Goal: Obtain resource: Download file/media

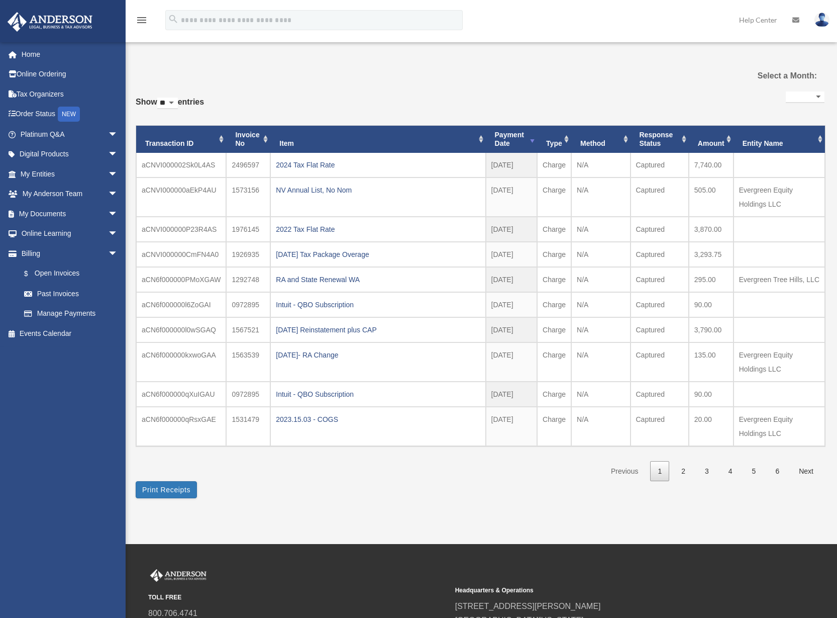
select select
click at [108, 216] on span "arrow_drop_down" at bounding box center [118, 214] width 20 height 21
click at [61, 236] on link "Box" at bounding box center [73, 234] width 119 height 20
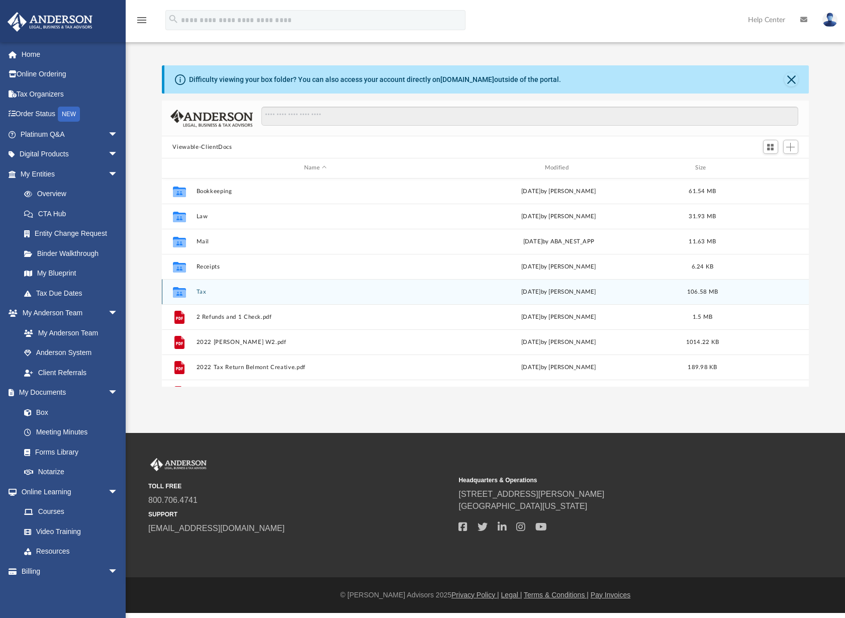
click at [180, 284] on icon "Collaborated Folder" at bounding box center [179, 291] width 16 height 16
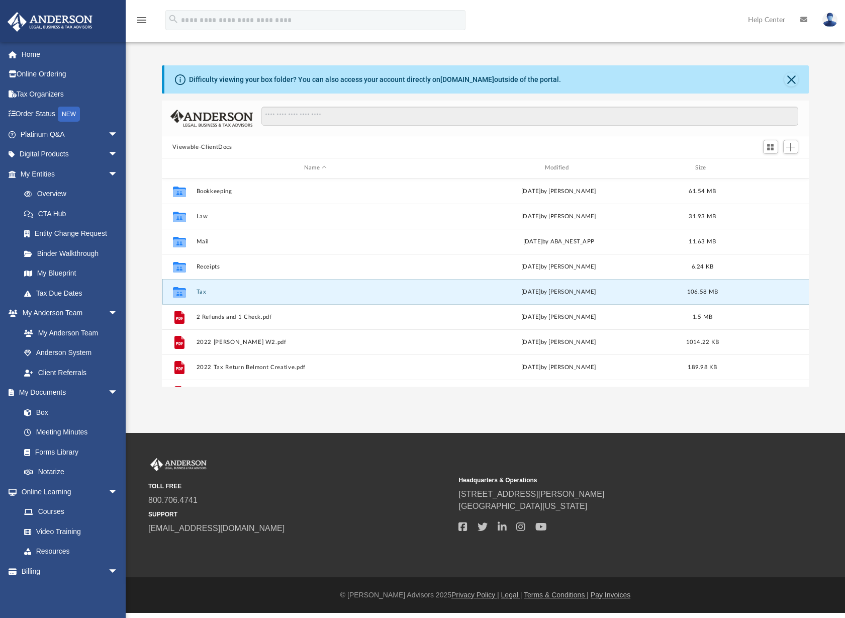
click at [180, 284] on icon "Collaborated Folder" at bounding box center [179, 291] width 16 height 16
drag, startPoint x: 180, startPoint y: 284, endPoint x: 198, endPoint y: 292, distance: 19.8
click at [198, 292] on button "Tax" at bounding box center [315, 291] width 239 height 7
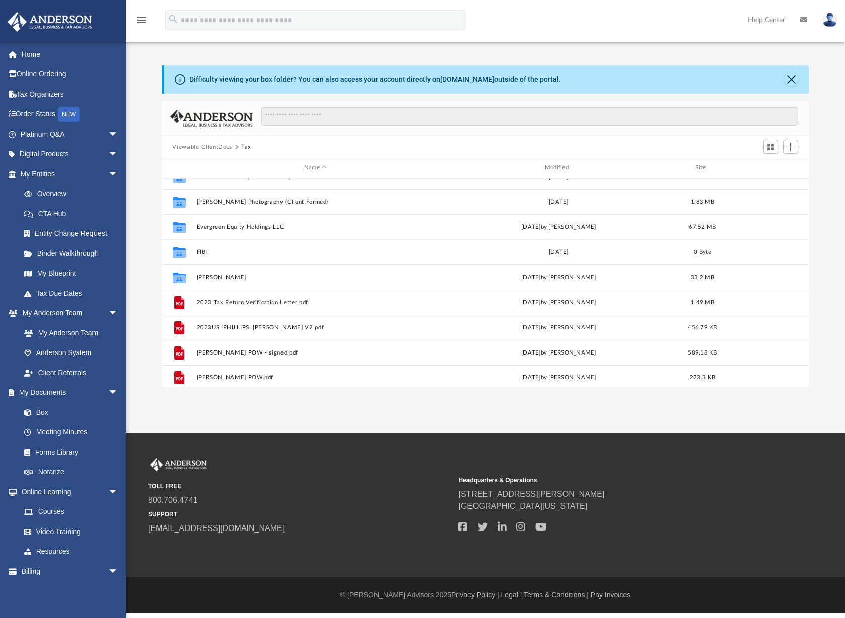
scroll to position [43, 0]
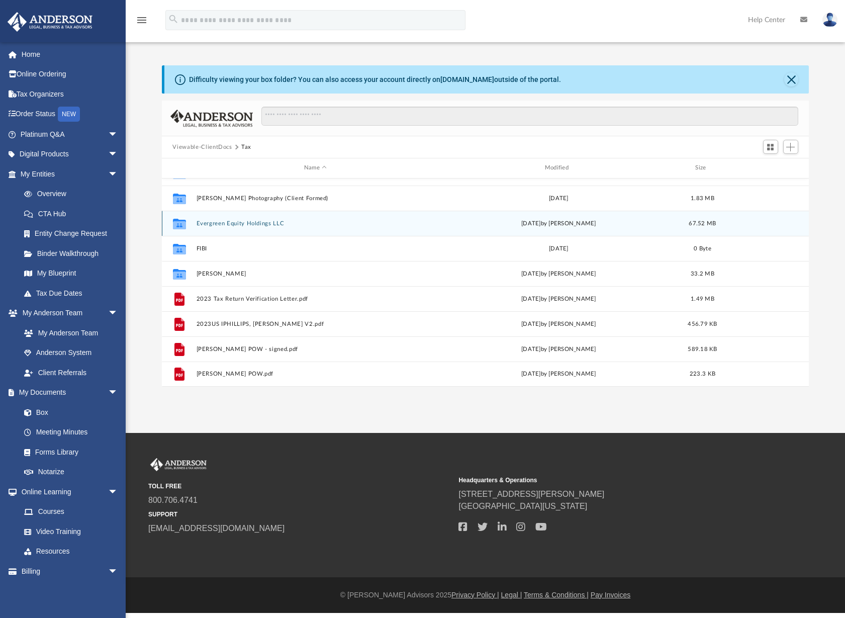
click at [230, 226] on button "Evergreen Equity Holdings LLC" at bounding box center [315, 223] width 239 height 7
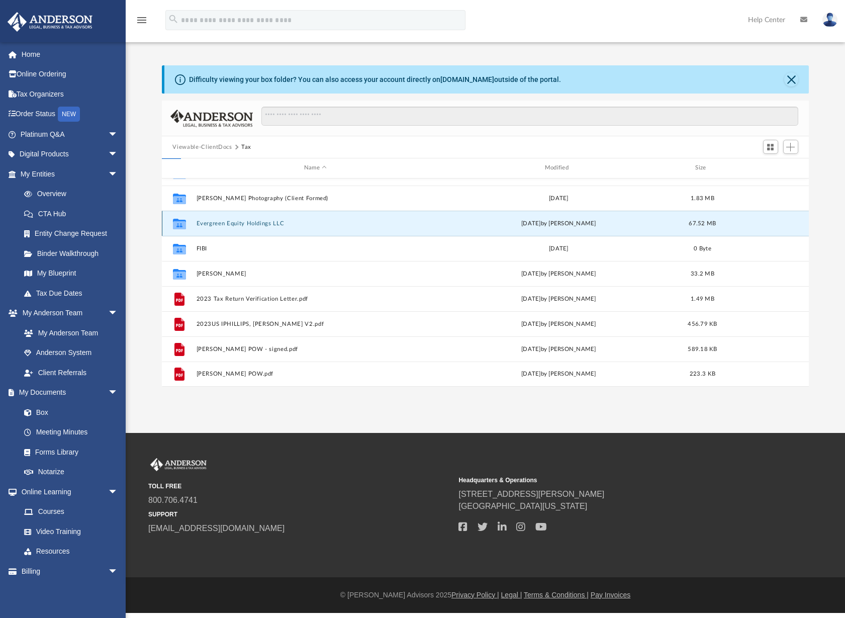
scroll to position [0, 0]
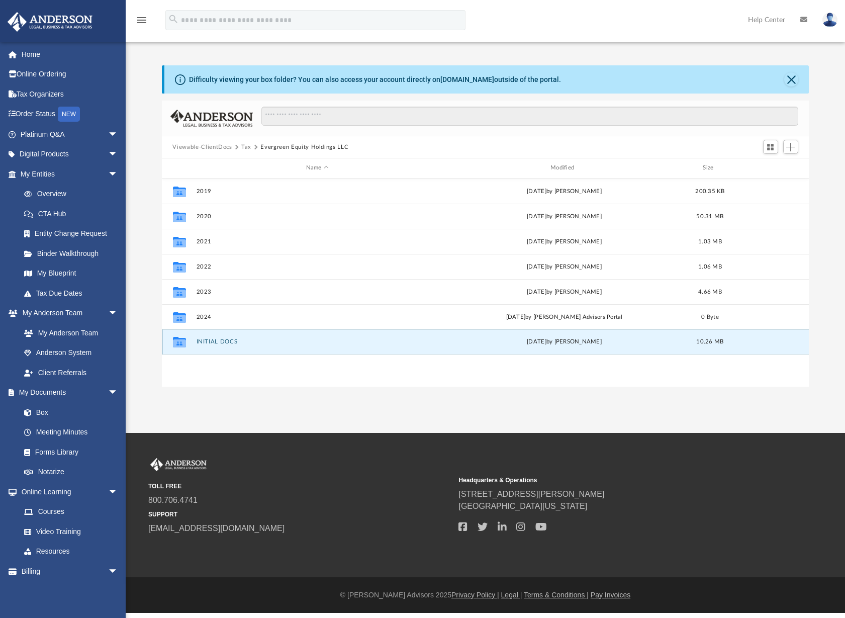
click at [226, 341] on button "INITIAL DOCS" at bounding box center [317, 341] width 242 height 7
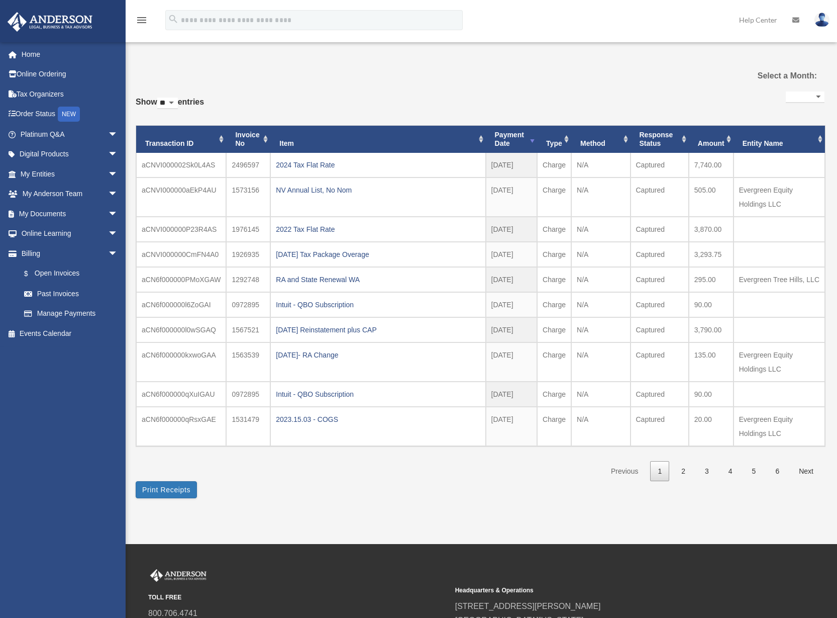
select select
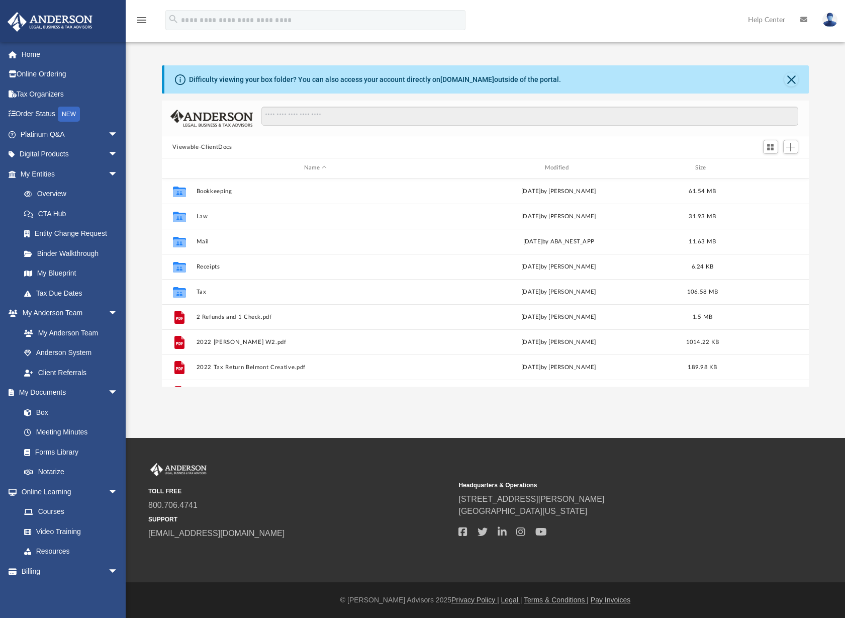
scroll to position [221, 640]
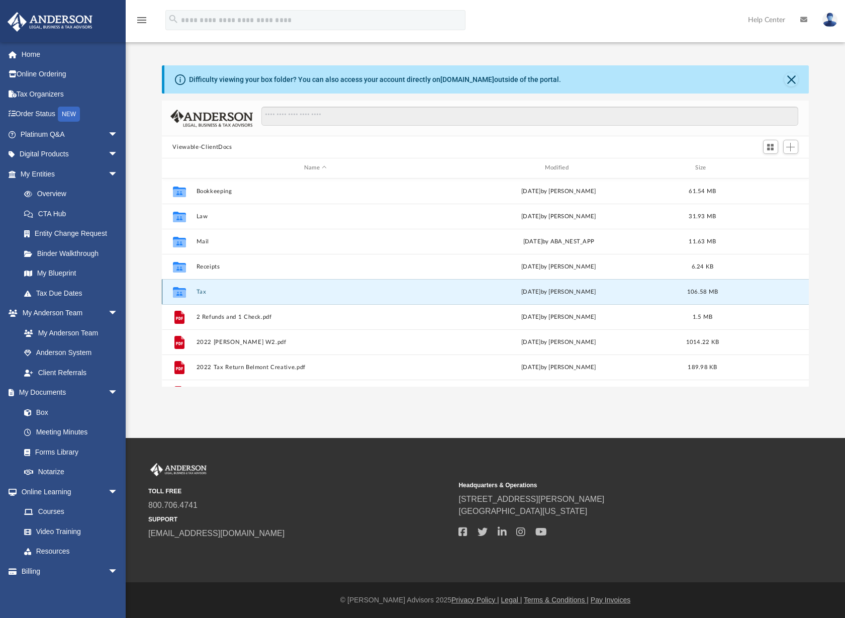
click at [202, 291] on button "Tax" at bounding box center [315, 291] width 239 height 7
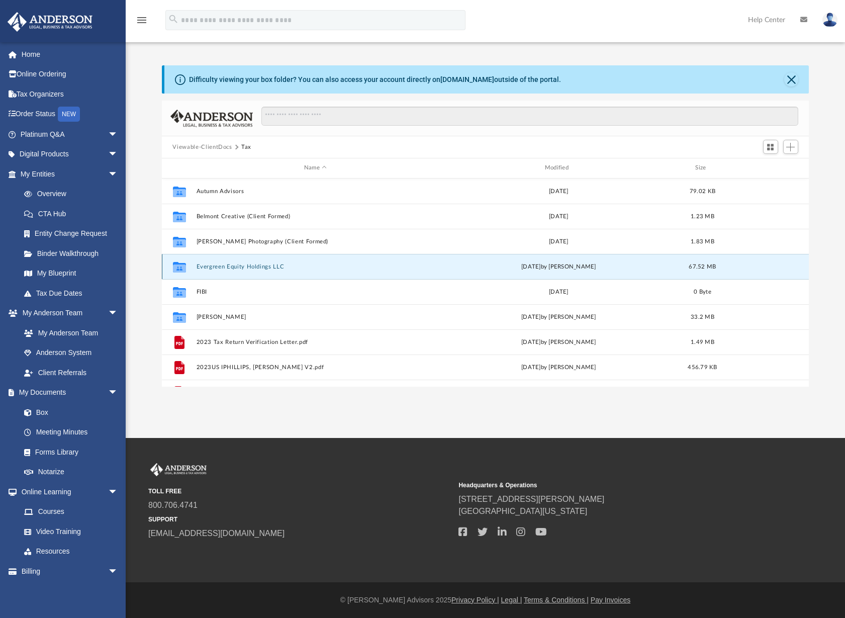
click at [211, 267] on button "Evergreen Equity Holdings LLC" at bounding box center [315, 266] width 239 height 7
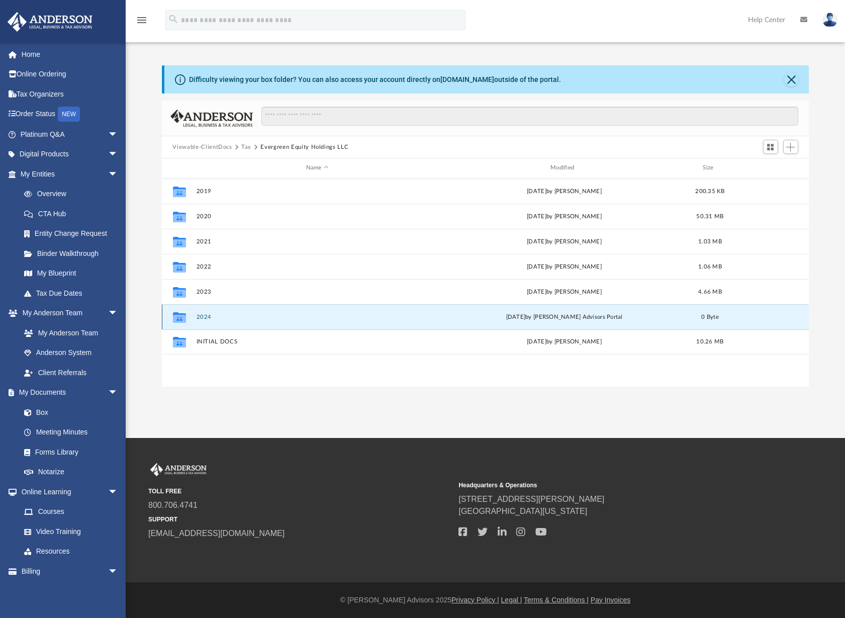
click at [207, 315] on button "2024" at bounding box center [317, 317] width 242 height 7
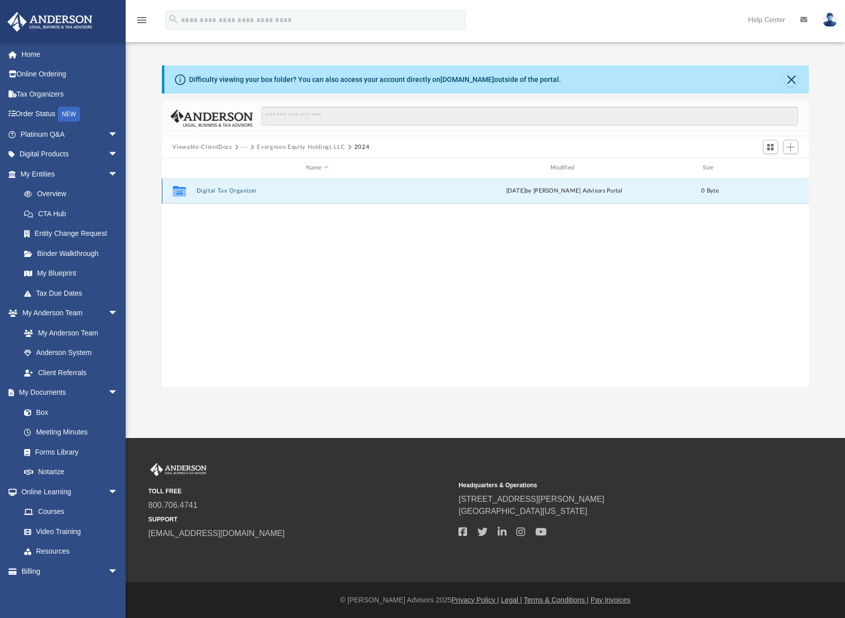
click at [234, 192] on button "Digital Tax Organizer" at bounding box center [317, 190] width 242 height 7
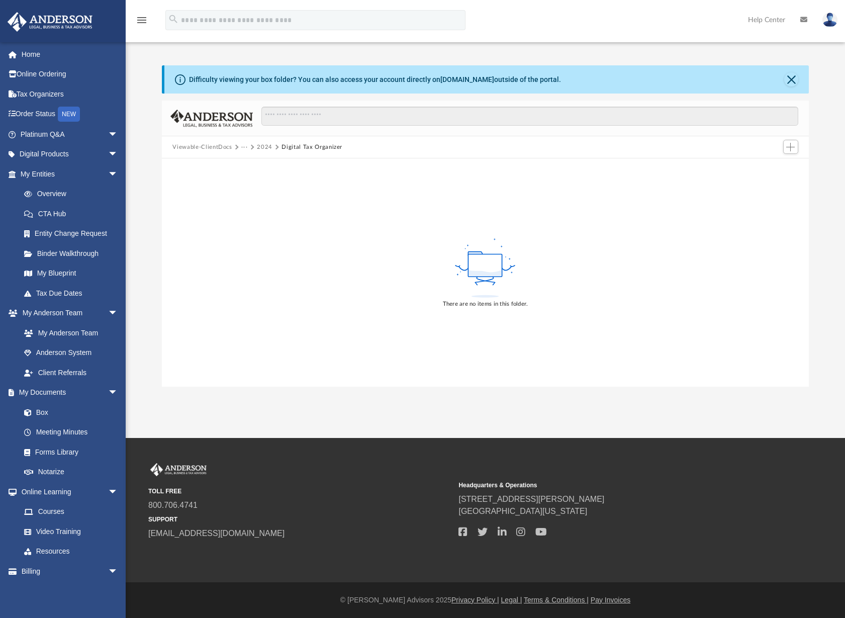
click at [267, 148] on button "2024" at bounding box center [265, 147] width 16 height 9
drag, startPoint x: 417, startPoint y: 311, endPoint x: 475, endPoint y: 284, distance: 63.9
click at [424, 308] on div "Collaborated Folder Digital Tax Organizer Thu Jun 26 2025 by Anderson Advisors …" at bounding box center [485, 282] width 647 height 208
click at [793, 144] on span "Add" at bounding box center [790, 147] width 9 height 9
click at [770, 169] on li "Upload" at bounding box center [776, 167] width 32 height 11
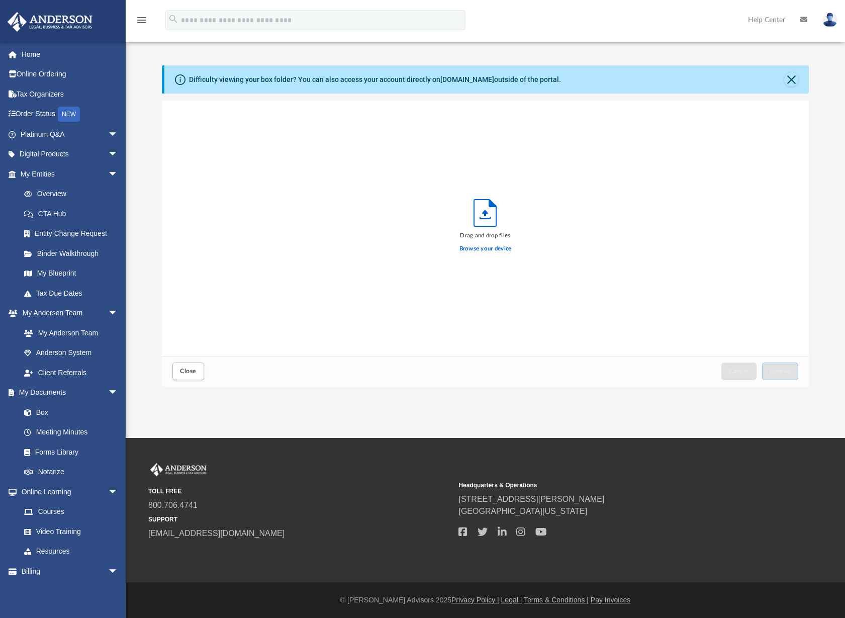
scroll to position [247, 640]
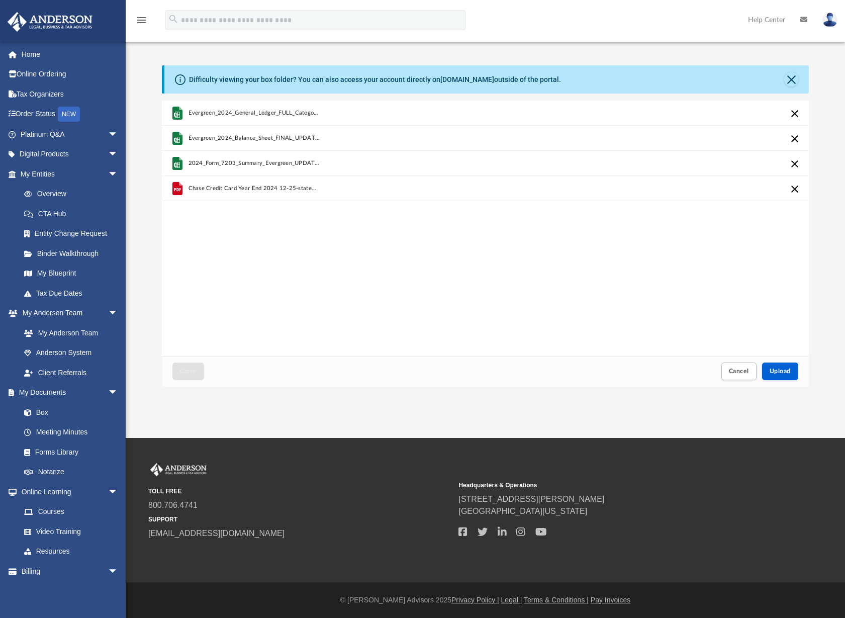
click at [406, 259] on div "Evergreen_2024_General_Ledger_FULL_Categorized_With_Summary.xlsx Evergreen_2024…" at bounding box center [485, 228] width 647 height 255
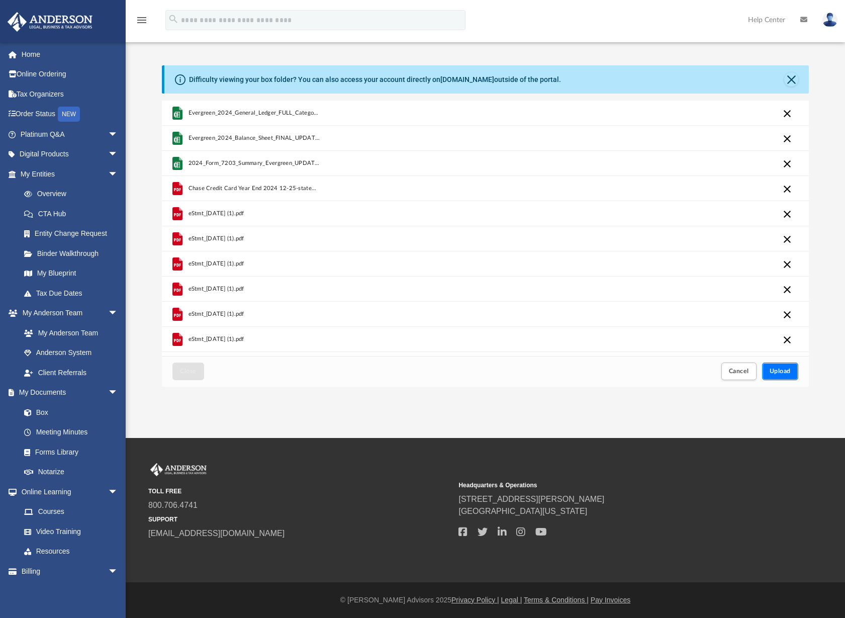
click at [785, 370] on span "Upload" at bounding box center [779, 371] width 21 height 6
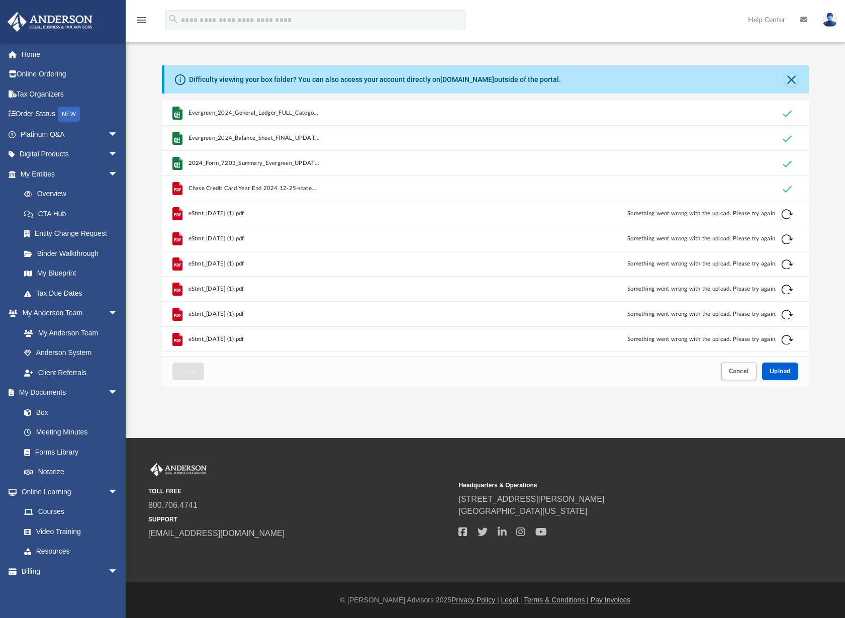
click at [792, 212] on button "Retry" at bounding box center [787, 214] width 12 height 12
click at [784, 213] on div "Cancel this upload" at bounding box center [786, 213] width 11 height 11
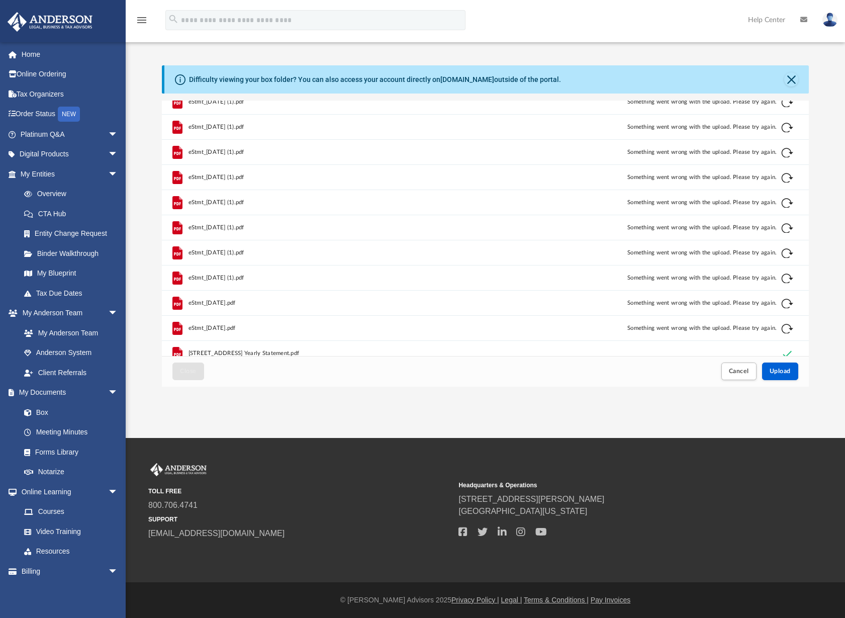
scroll to position [151, 0]
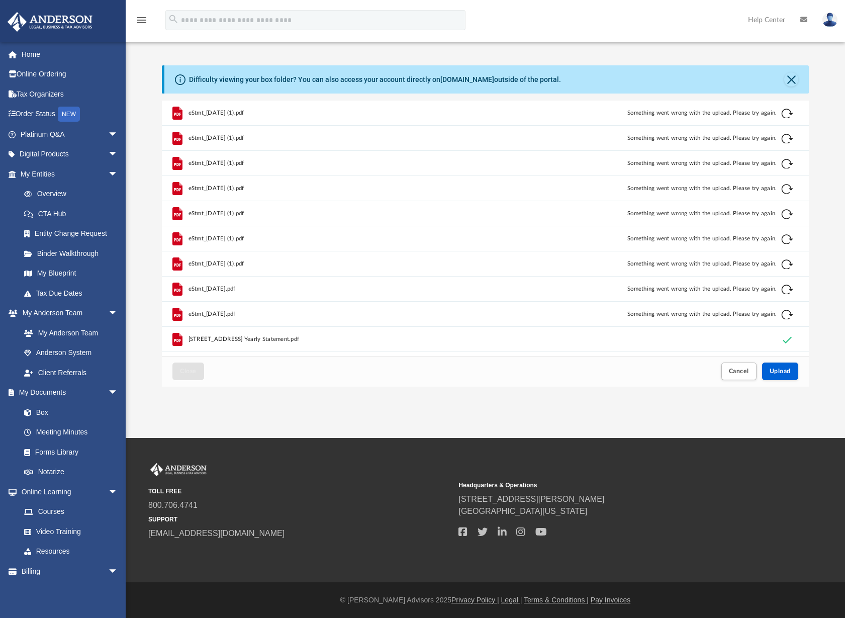
click at [639, 409] on div "App rphillipsfpm@gmail.com Sign Out rphillipsfpm@gmail.com Home Online Ordering…" at bounding box center [422, 219] width 845 height 438
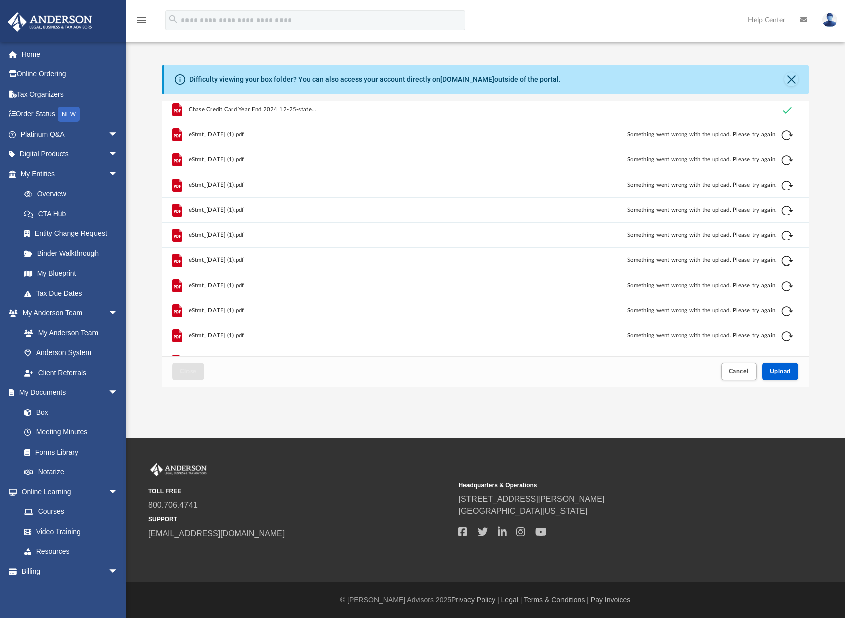
scroll to position [101, 0]
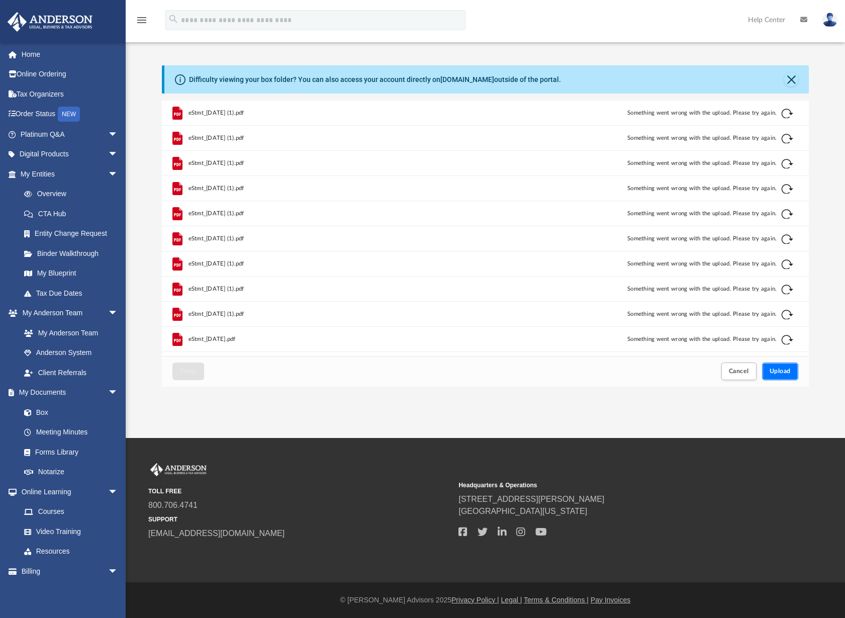
click at [785, 374] on button "Upload" at bounding box center [780, 371] width 36 height 18
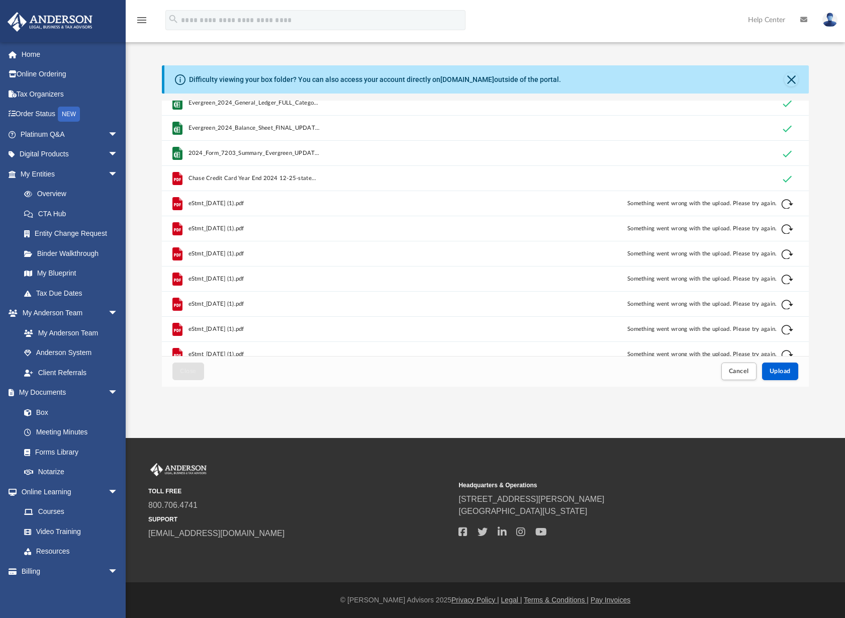
scroll to position [0, 0]
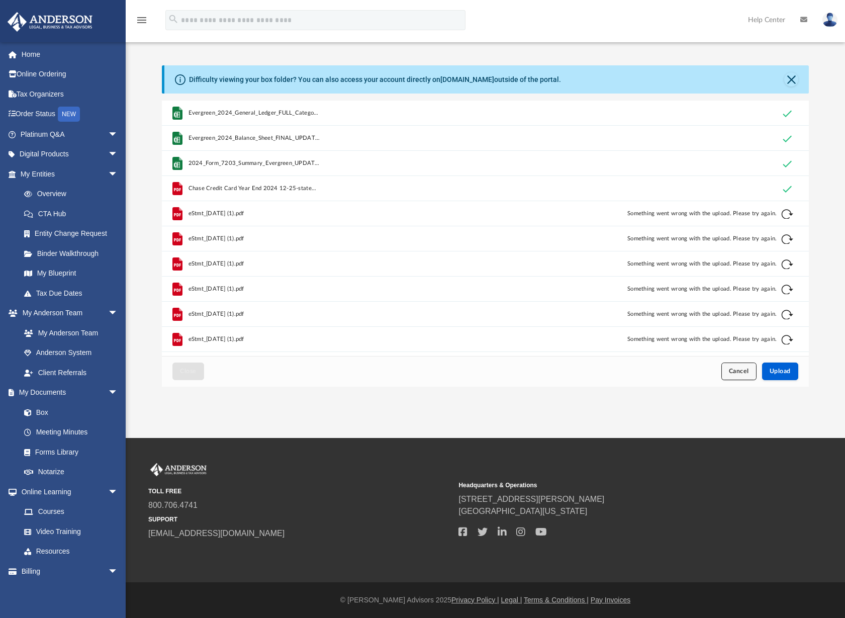
click at [748, 372] on span "Cancel" at bounding box center [739, 371] width 20 height 6
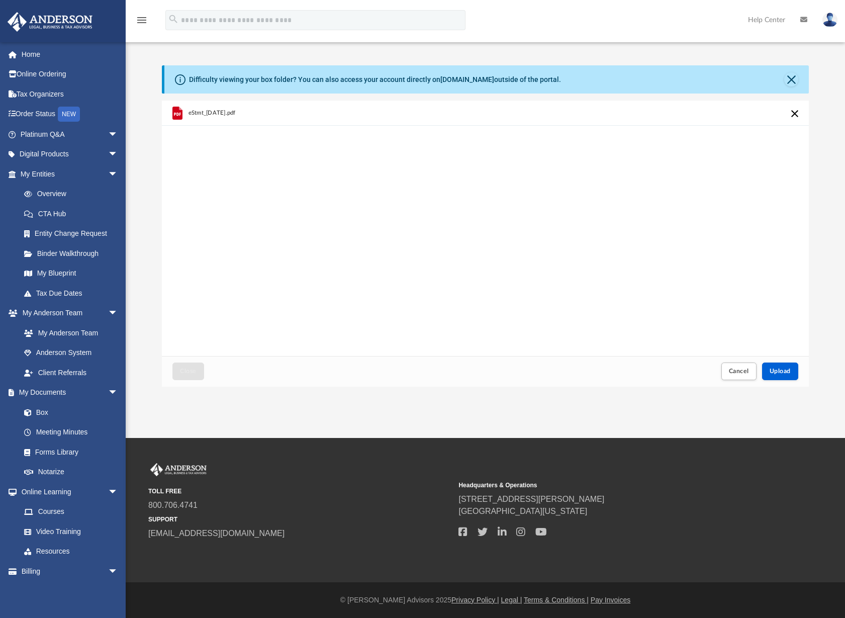
click at [779, 382] on div "Close Cancel Upload" at bounding box center [485, 371] width 647 height 31
click at [779, 377] on button "Upload" at bounding box center [780, 371] width 36 height 18
click at [785, 367] on button "Upload" at bounding box center [780, 371] width 36 height 18
click at [780, 375] on button "Upload" at bounding box center [780, 371] width 36 height 18
click at [783, 372] on span "Upload" at bounding box center [779, 371] width 21 height 6
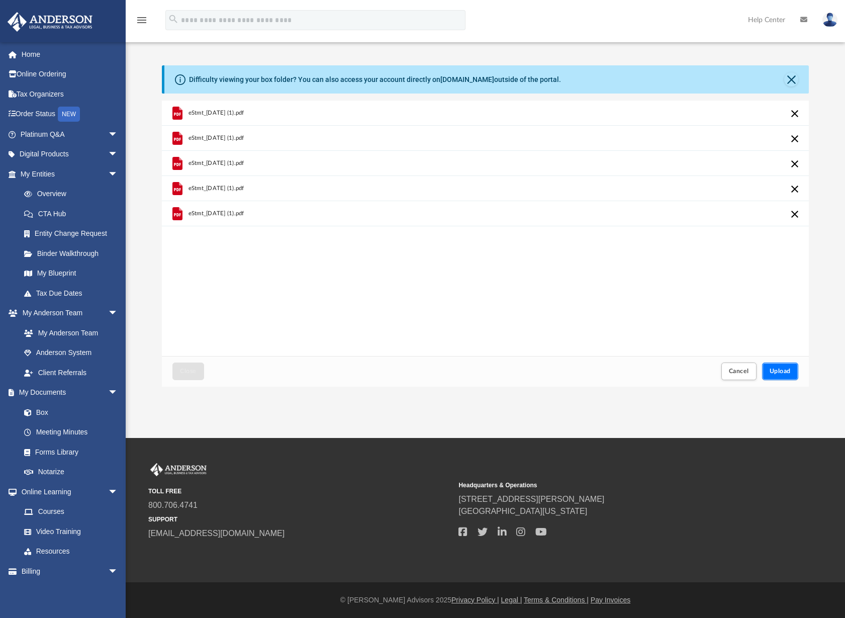
click at [780, 371] on span "Upload" at bounding box center [779, 371] width 21 height 6
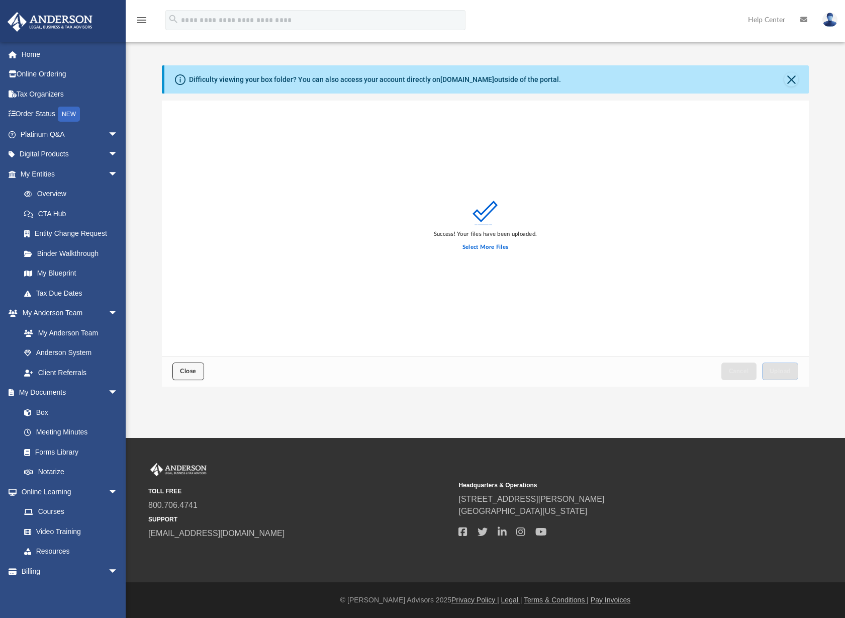
click at [182, 374] on button "Close" at bounding box center [187, 371] width 31 height 18
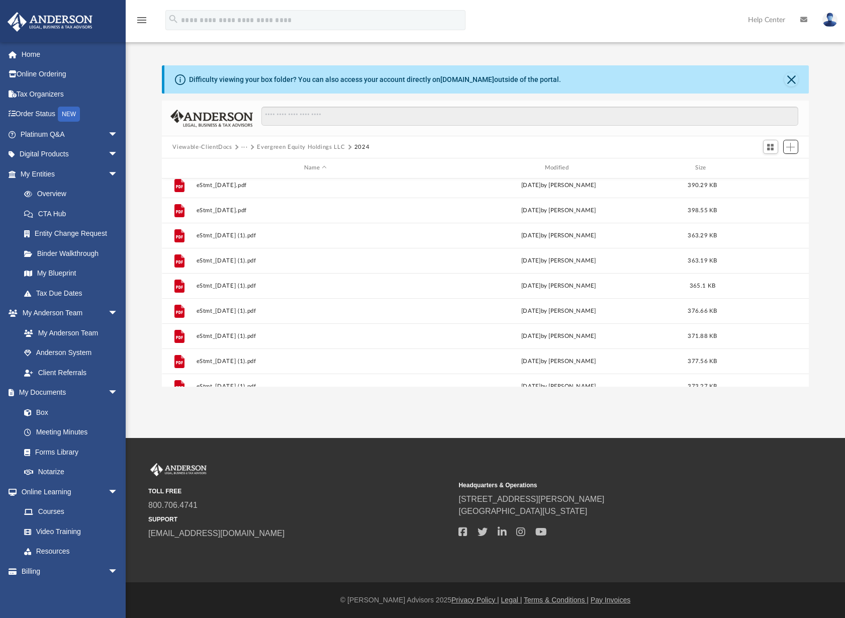
scroll to position [50, 0]
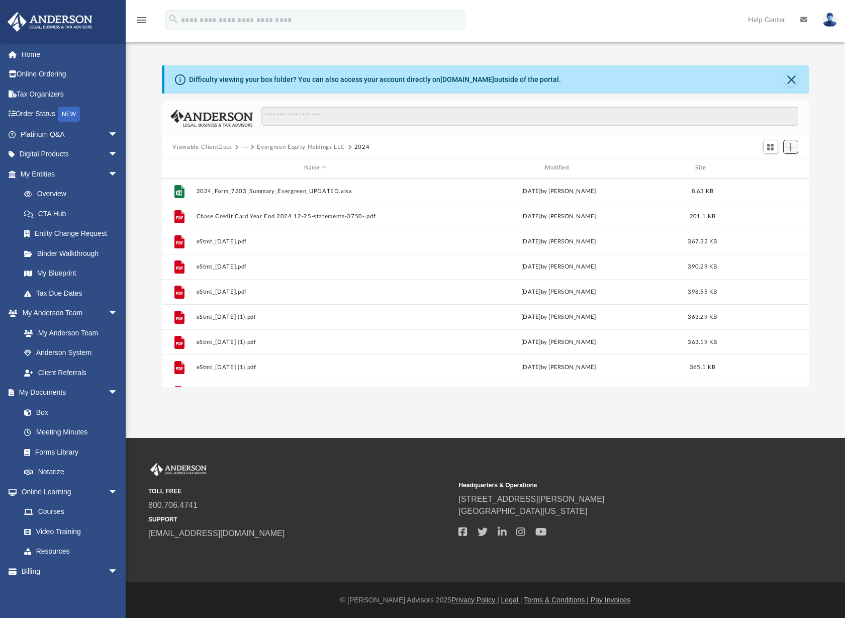
click at [798, 151] on button "Add" at bounding box center [790, 147] width 15 height 14
click at [664, 21] on div "menu search Site Menu add rphillipsfpm@gmail.com My Profile Reset Password Logo…" at bounding box center [423, 25] width 830 height 34
click at [790, 148] on span "Add" at bounding box center [790, 147] width 9 height 9
click at [765, 167] on li "Upload" at bounding box center [776, 167] width 32 height 11
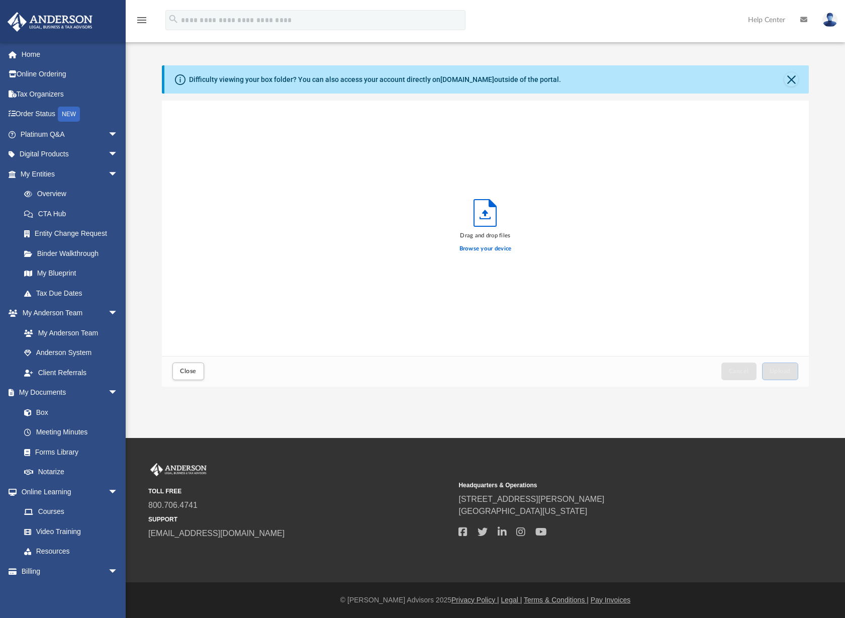
scroll to position [247, 640]
click at [789, 372] on span "Upload" at bounding box center [779, 371] width 21 height 6
click at [197, 378] on button "Close" at bounding box center [187, 371] width 31 height 18
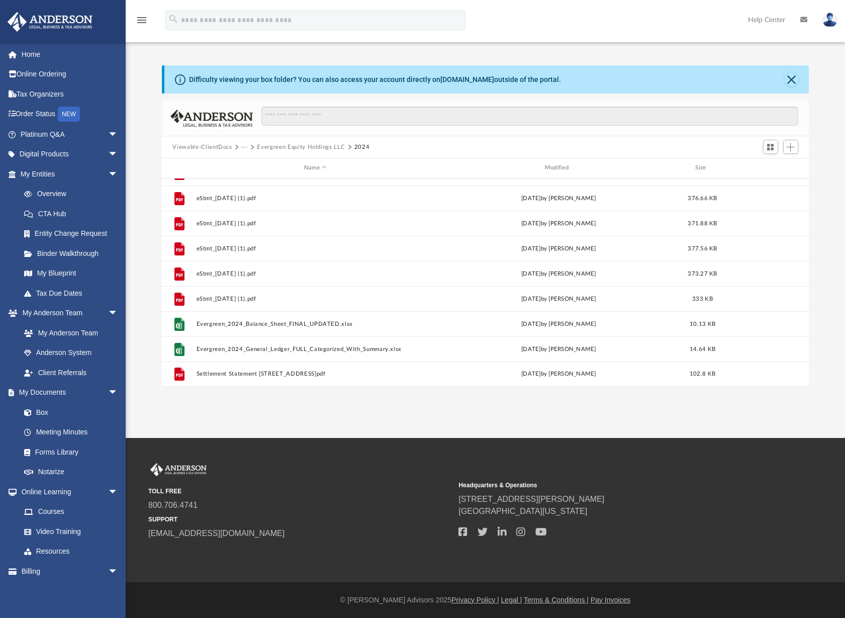
scroll to position [221, 640]
drag, startPoint x: 389, startPoint y: 146, endPoint x: 162, endPoint y: 147, distance: 227.2
click at [162, 147] on div "Viewable-ClientDocs ··· Evergreen Equity Holdings LLC 2024" at bounding box center [485, 147] width 647 height 22
copy div "Viewable-ClientDocs ··· Evergreen Equity Holdings LLC 2024"
click at [246, 144] on button "···" at bounding box center [244, 147] width 7 height 9
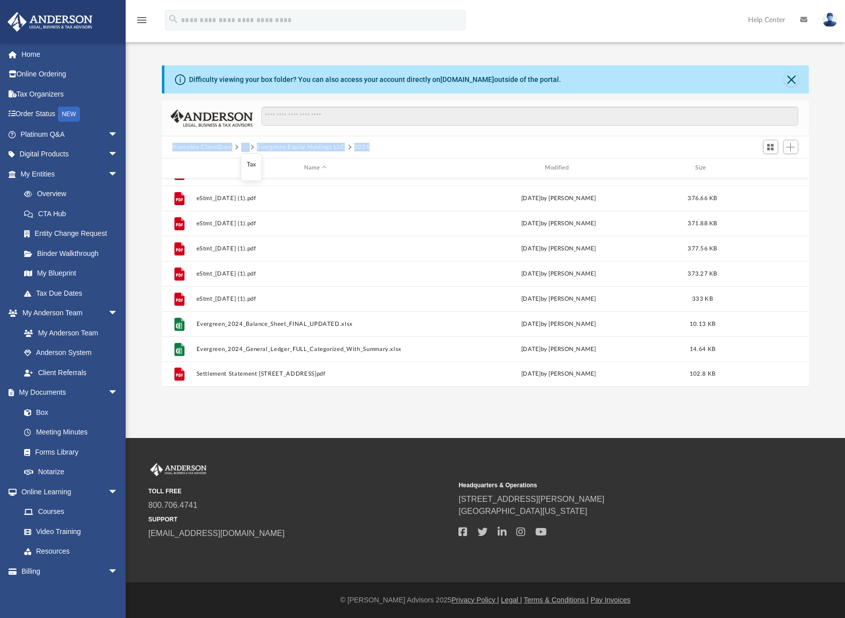
click at [475, 140] on div "Viewable-ClientDocs ··· Evergreen Equity Holdings LLC 2024" at bounding box center [485, 147] width 647 height 22
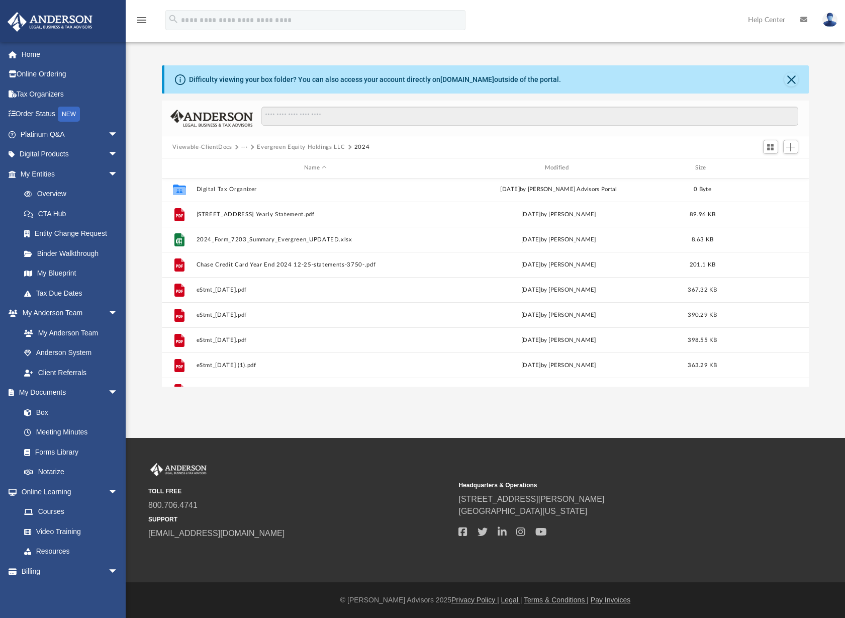
scroll to position [0, 0]
click at [241, 144] on button "···" at bounding box center [244, 147] width 7 height 9
click at [254, 167] on li "Tax" at bounding box center [252, 164] width 10 height 11
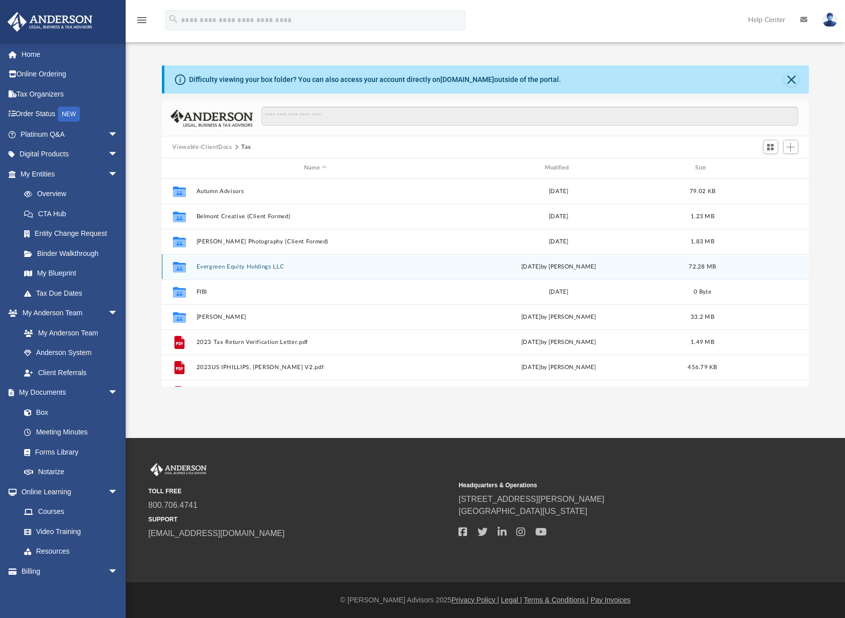
click at [179, 265] on icon "grid" at bounding box center [178, 268] width 13 height 8
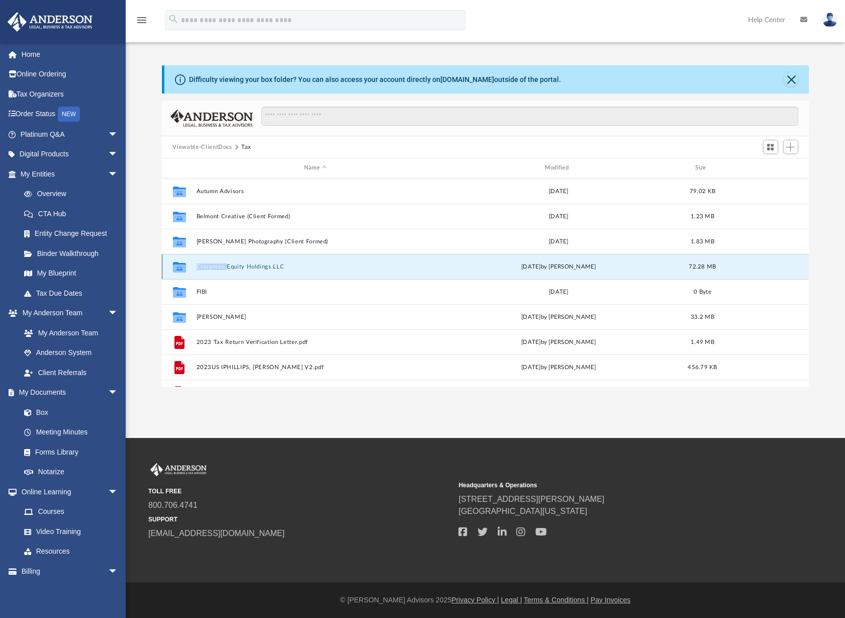
click at [179, 266] on icon "grid" at bounding box center [178, 268] width 13 height 8
drag, startPoint x: 179, startPoint y: 266, endPoint x: 269, endPoint y: 271, distance: 90.6
click at [269, 271] on div "Collaborated Folder Evergreen Equity Holdings LLC today by Ryan Phillips 72.28 …" at bounding box center [485, 266] width 647 height 25
click at [267, 263] on button "Evergreen Equity Holdings LLC" at bounding box center [315, 266] width 239 height 7
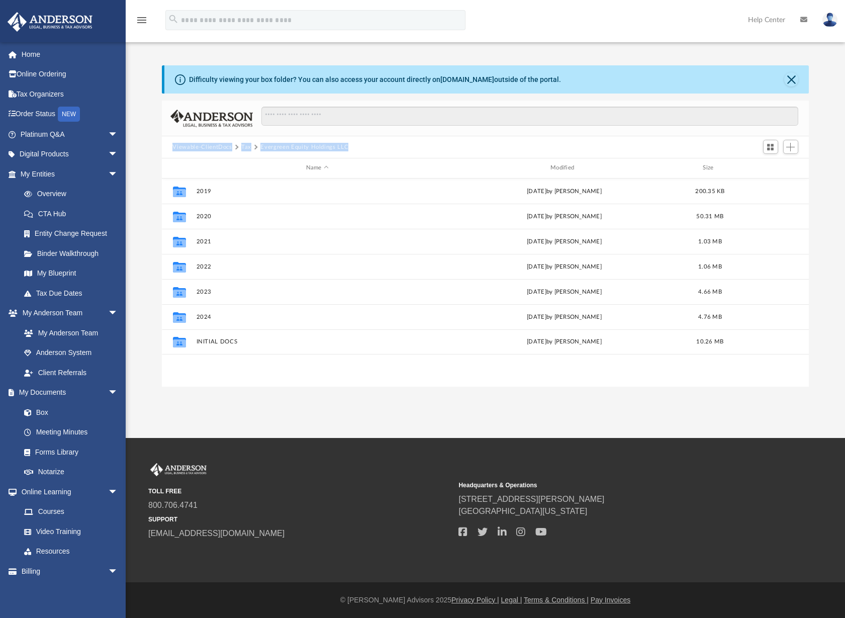
drag, startPoint x: 361, startPoint y: 149, endPoint x: 165, endPoint y: 154, distance: 195.6
click at [165, 154] on div "Viewable-ClientDocs Tax Evergreen Equity Holdings LLC" at bounding box center [485, 147] width 647 height 22
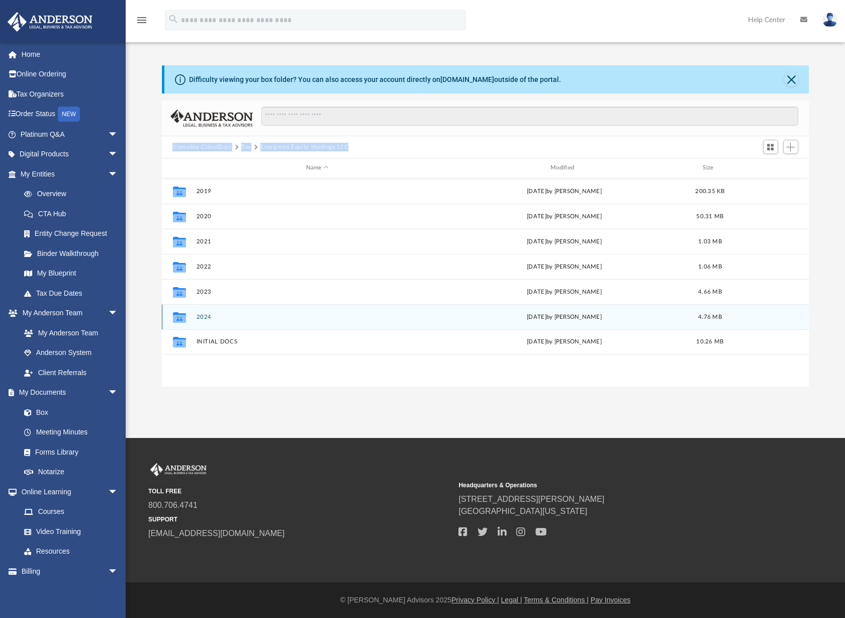
click at [210, 320] on button "2024" at bounding box center [317, 317] width 242 height 7
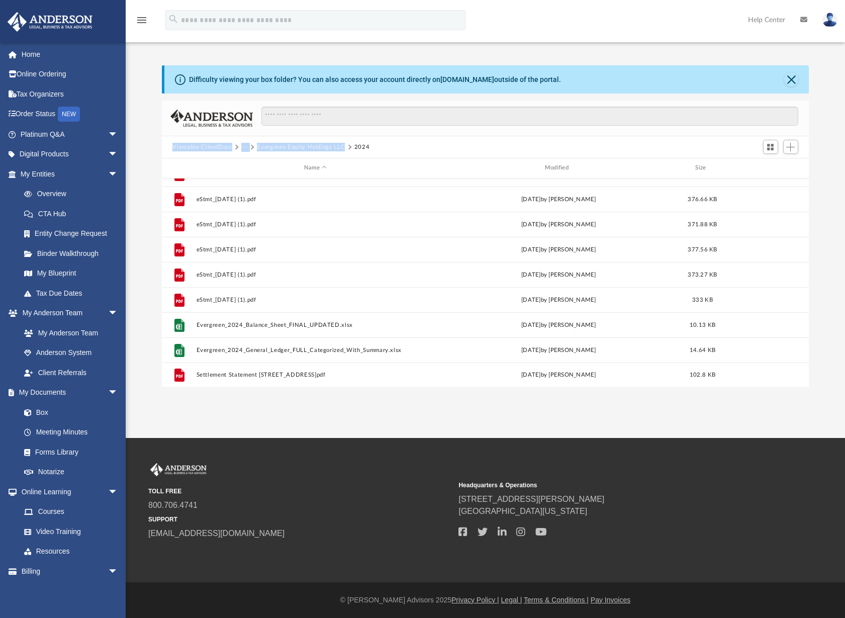
scroll to position [269, 0]
click at [217, 145] on button "Viewable-ClientDocs" at bounding box center [201, 147] width 59 height 9
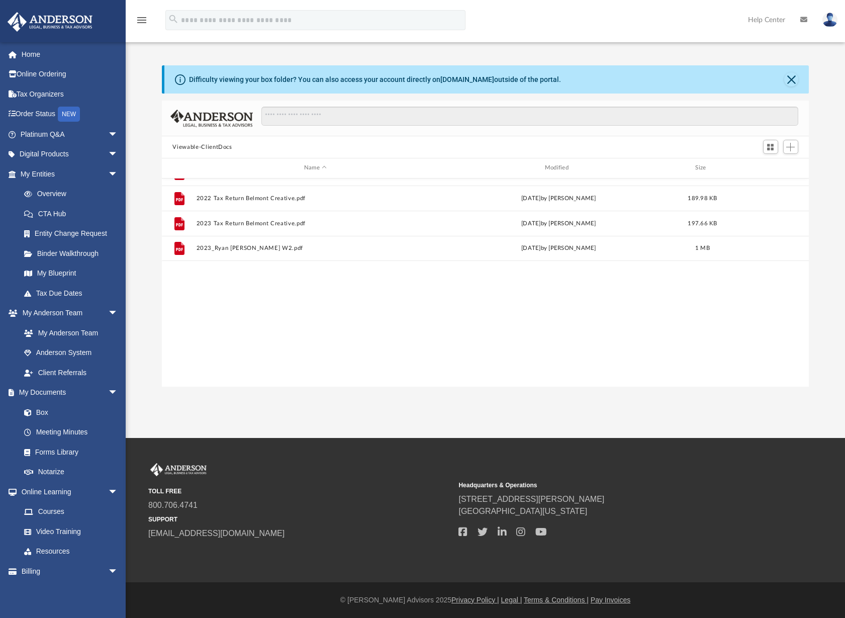
scroll to position [0, 0]
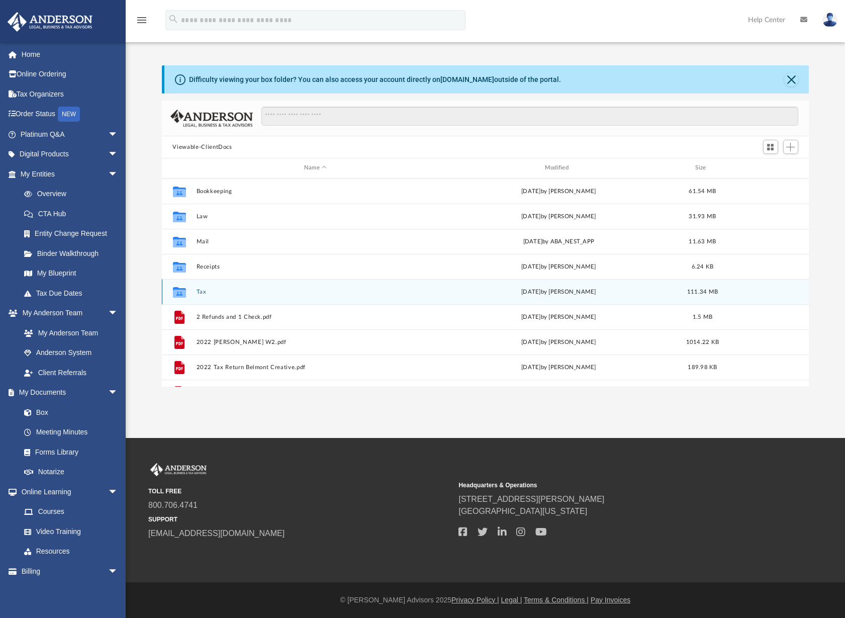
click at [197, 299] on div "Collaborated Folder Tax today by Ryan Phillips 111.34 MB" at bounding box center [485, 291] width 647 height 25
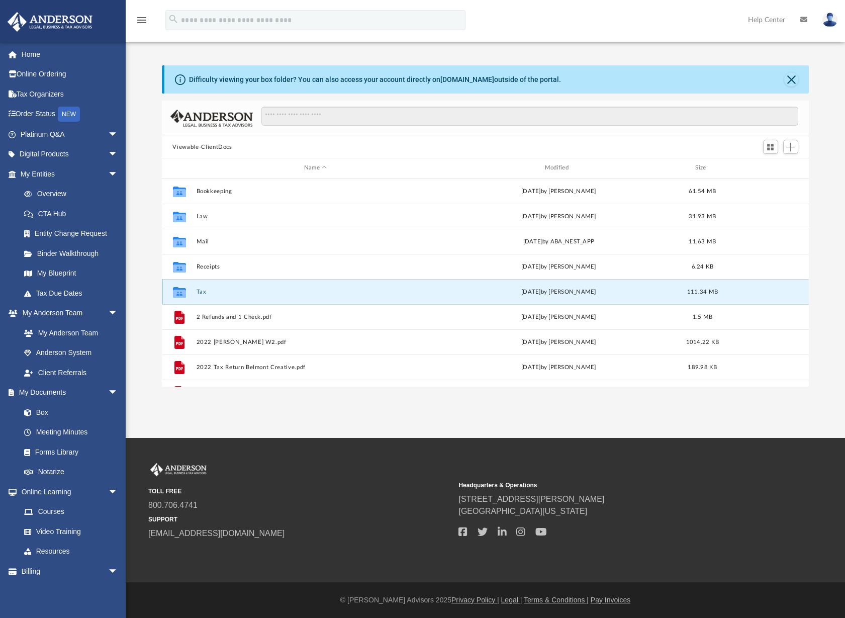
click at [199, 294] on button "Tax" at bounding box center [315, 291] width 239 height 7
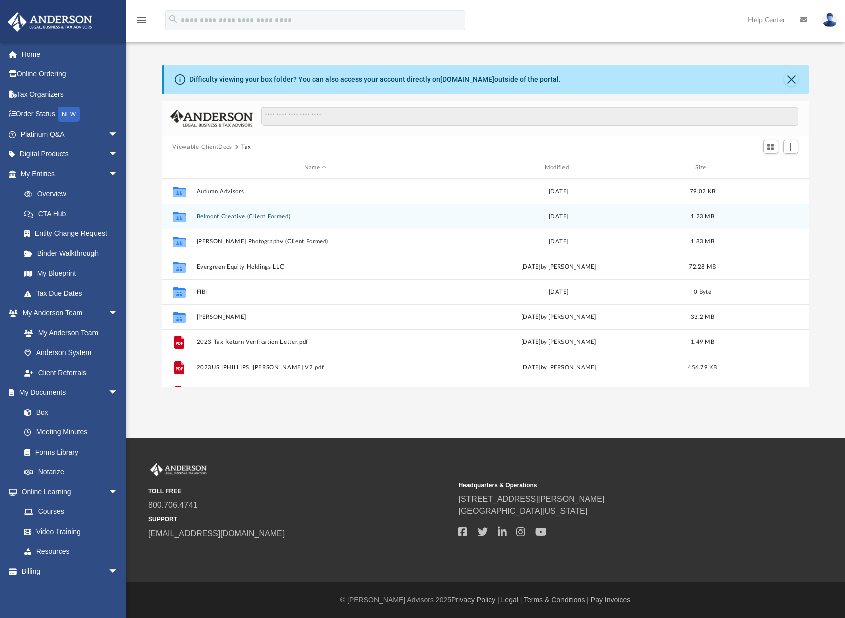
click at [252, 217] on button "Belmont Creative (Client Formed)" at bounding box center [315, 216] width 239 height 7
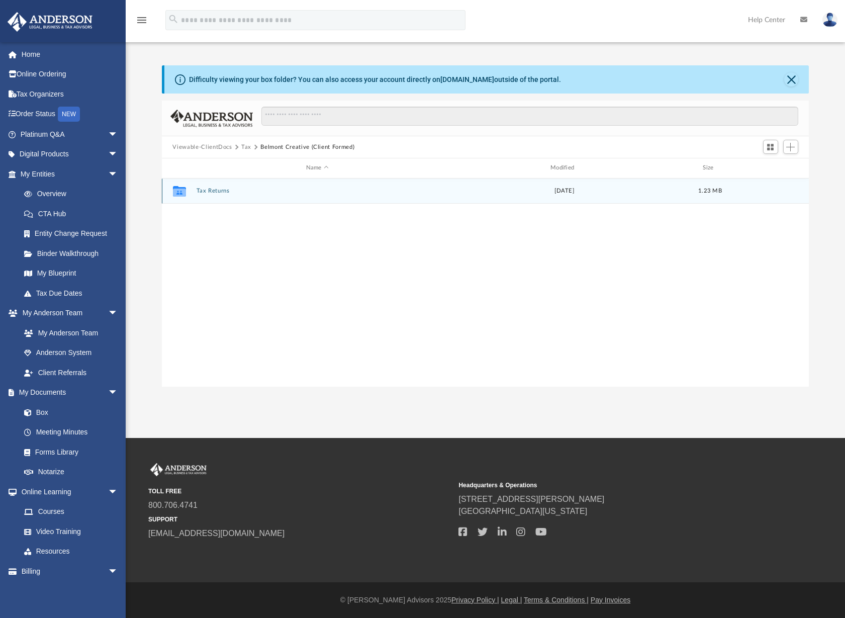
click at [219, 190] on button "Tax Returns" at bounding box center [317, 190] width 242 height 7
